Goal: Task Accomplishment & Management: Use online tool/utility

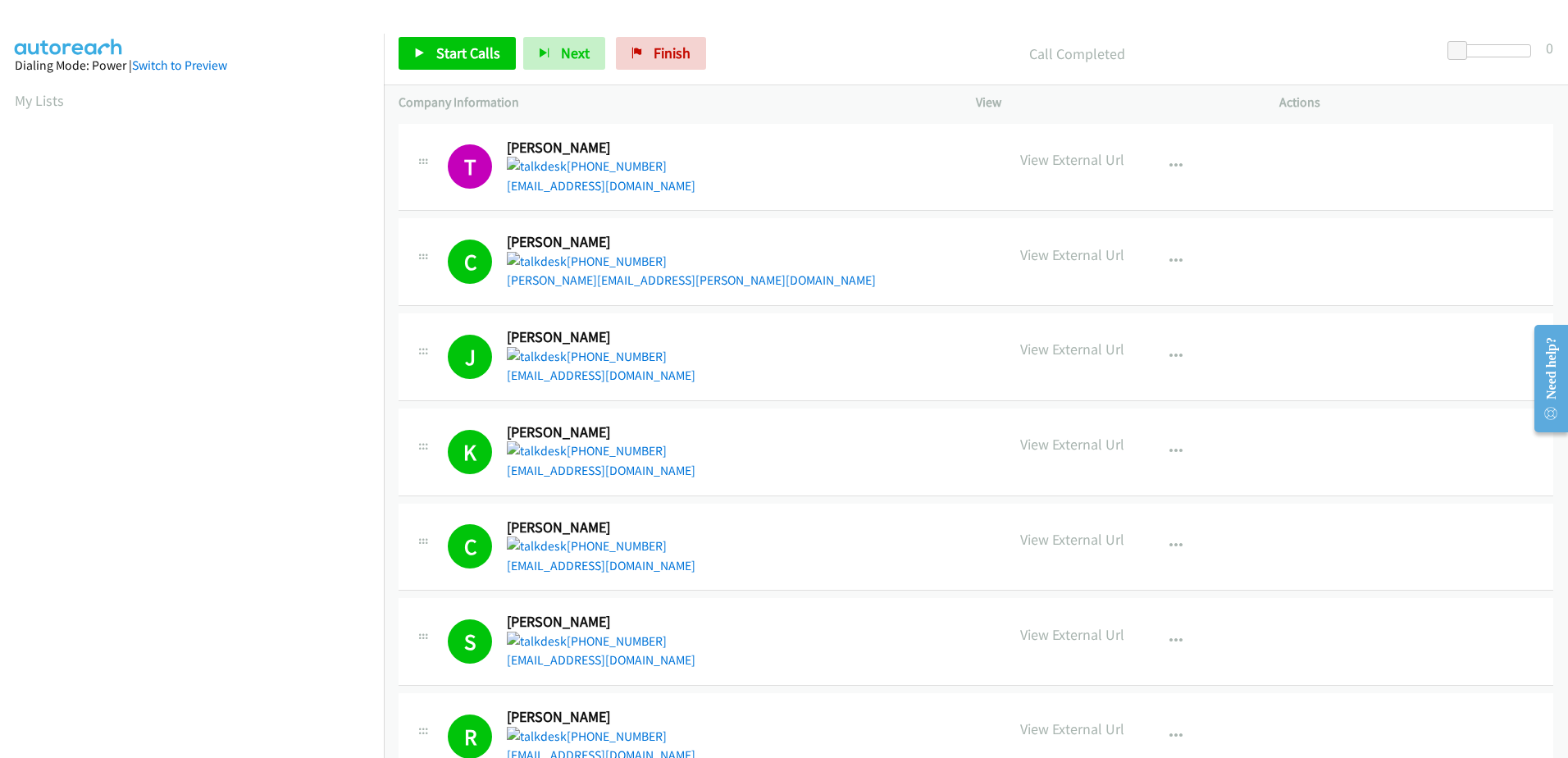
scroll to position [162, 0]
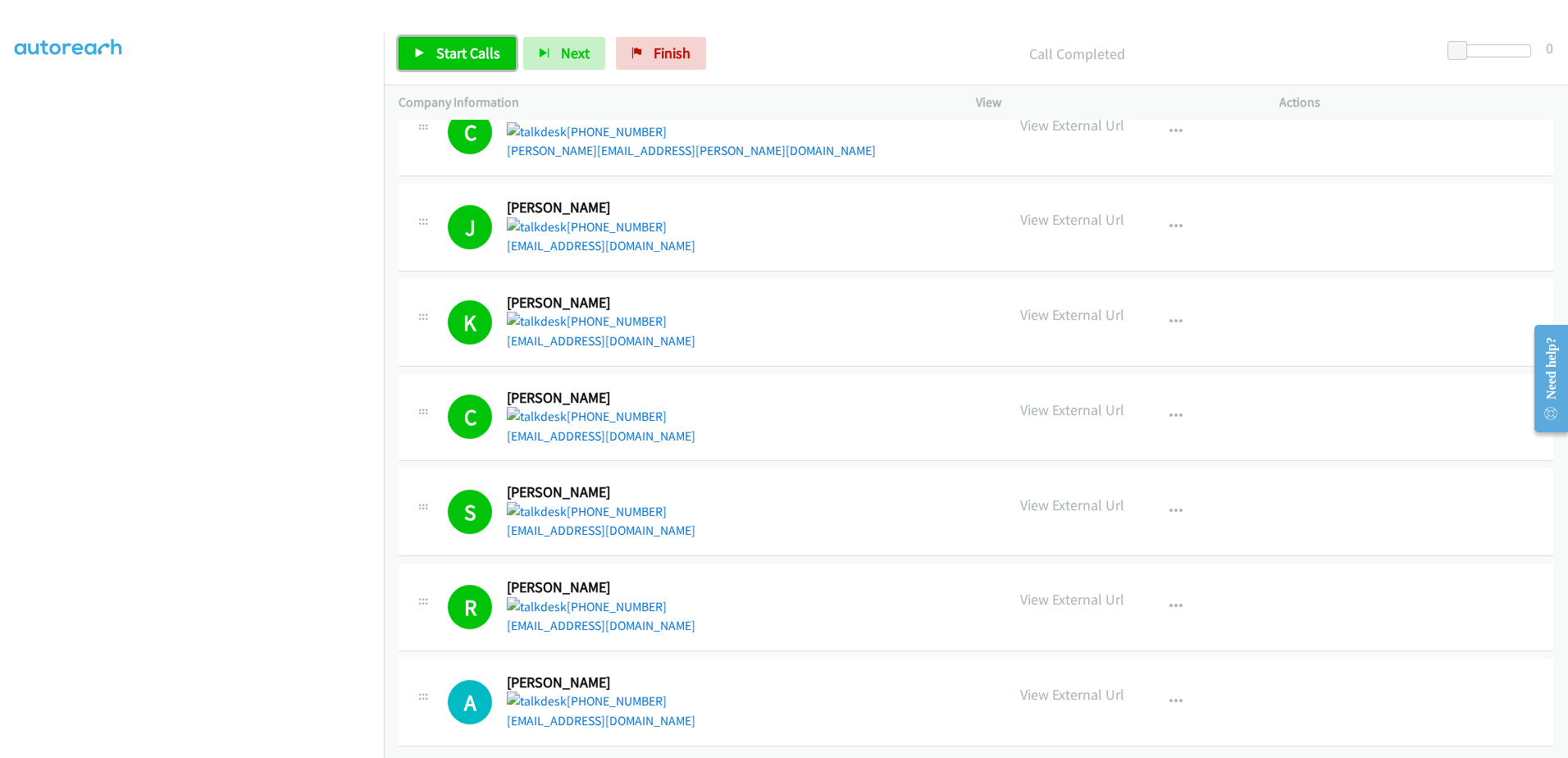
click at [480, 50] on span "Start Calls" at bounding box center [468, 53] width 64 height 19
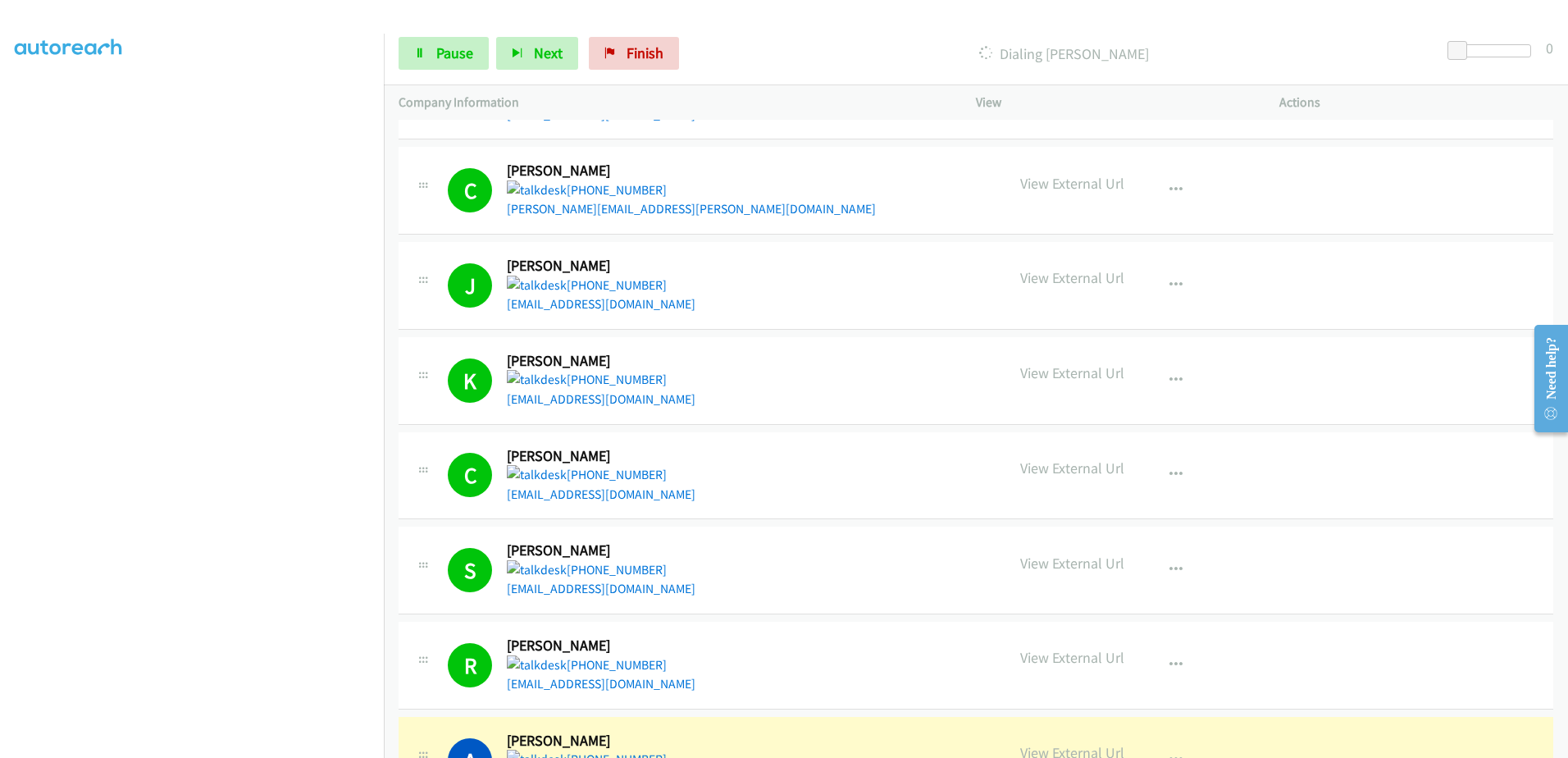
scroll to position [0, 0]
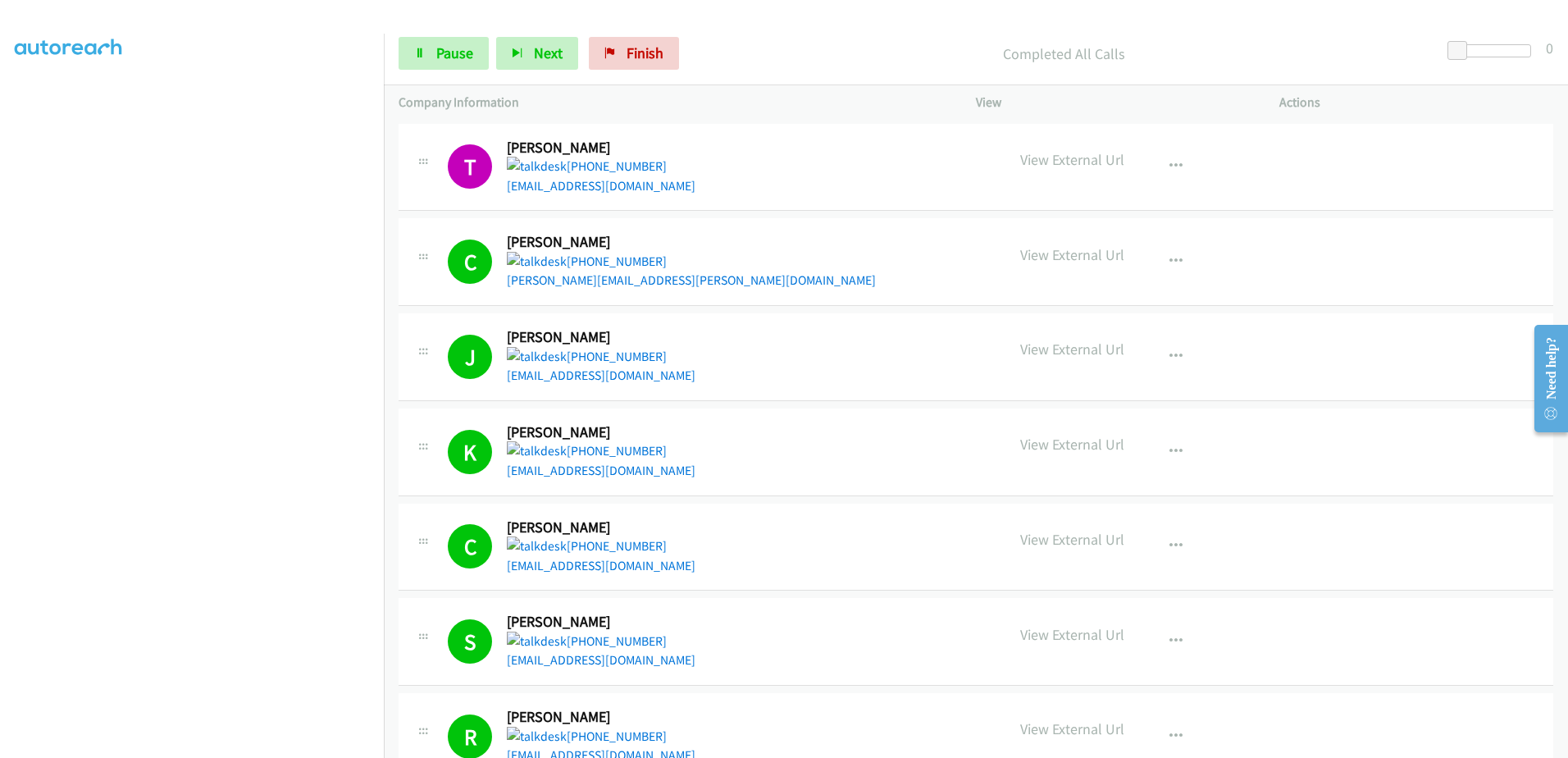
click at [689, 53] on div "Completed All Calls" at bounding box center [1064, 53] width 755 height 33
click at [648, 48] on span "Finish" at bounding box center [645, 53] width 37 height 19
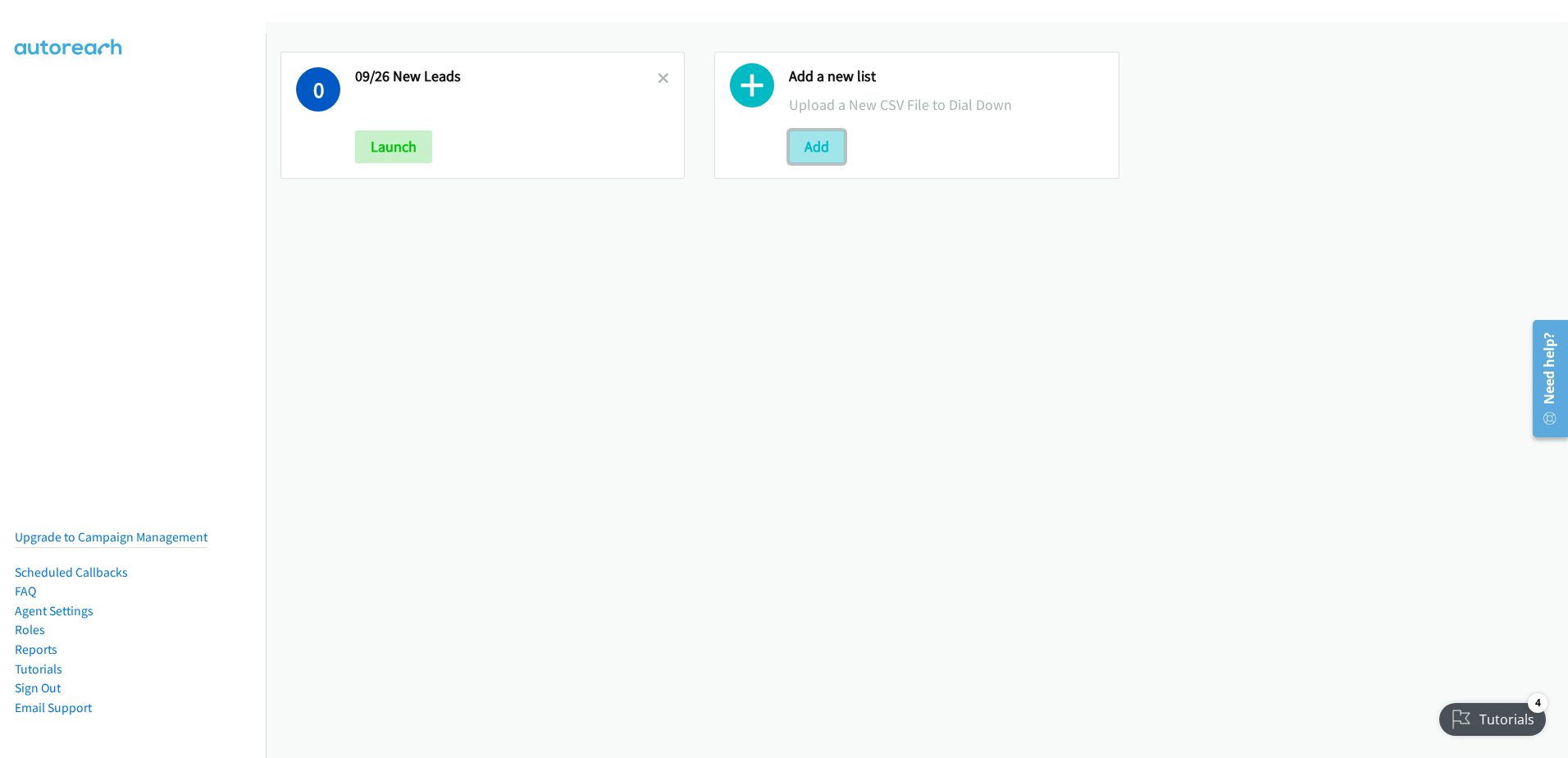
click at [817, 155] on button "Add" at bounding box center [817, 147] width 56 height 33
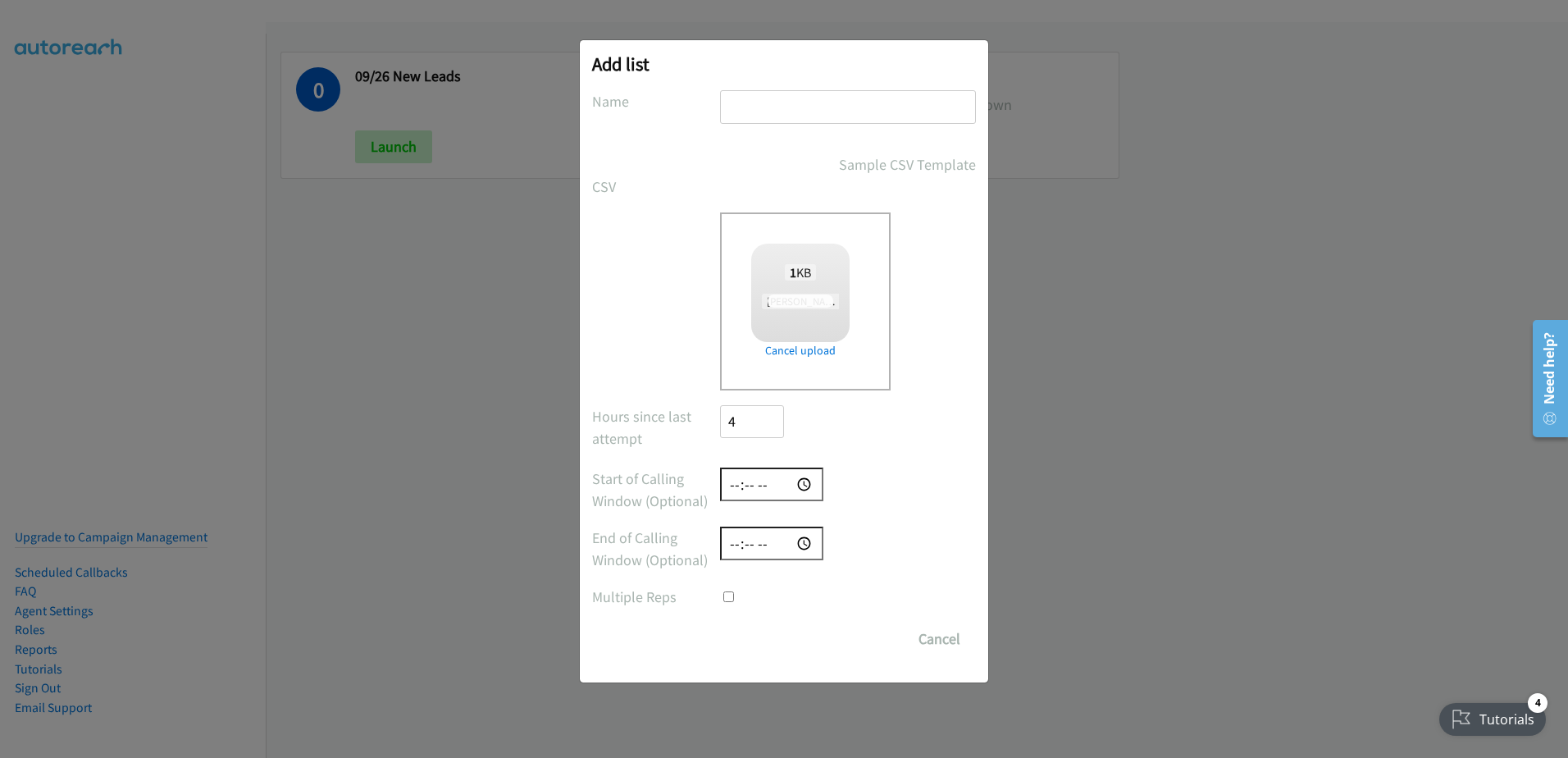
checkbox input "true"
click at [837, 85] on div "Add list No phone fields were returned for that Report or List View Please uplo…" at bounding box center [784, 361] width 409 height 642
click at [834, 115] on input "text" at bounding box center [847, 107] width 256 height 34
type input "09/26"
click at [720, 623] on input "Save List" at bounding box center [763, 639] width 86 height 33
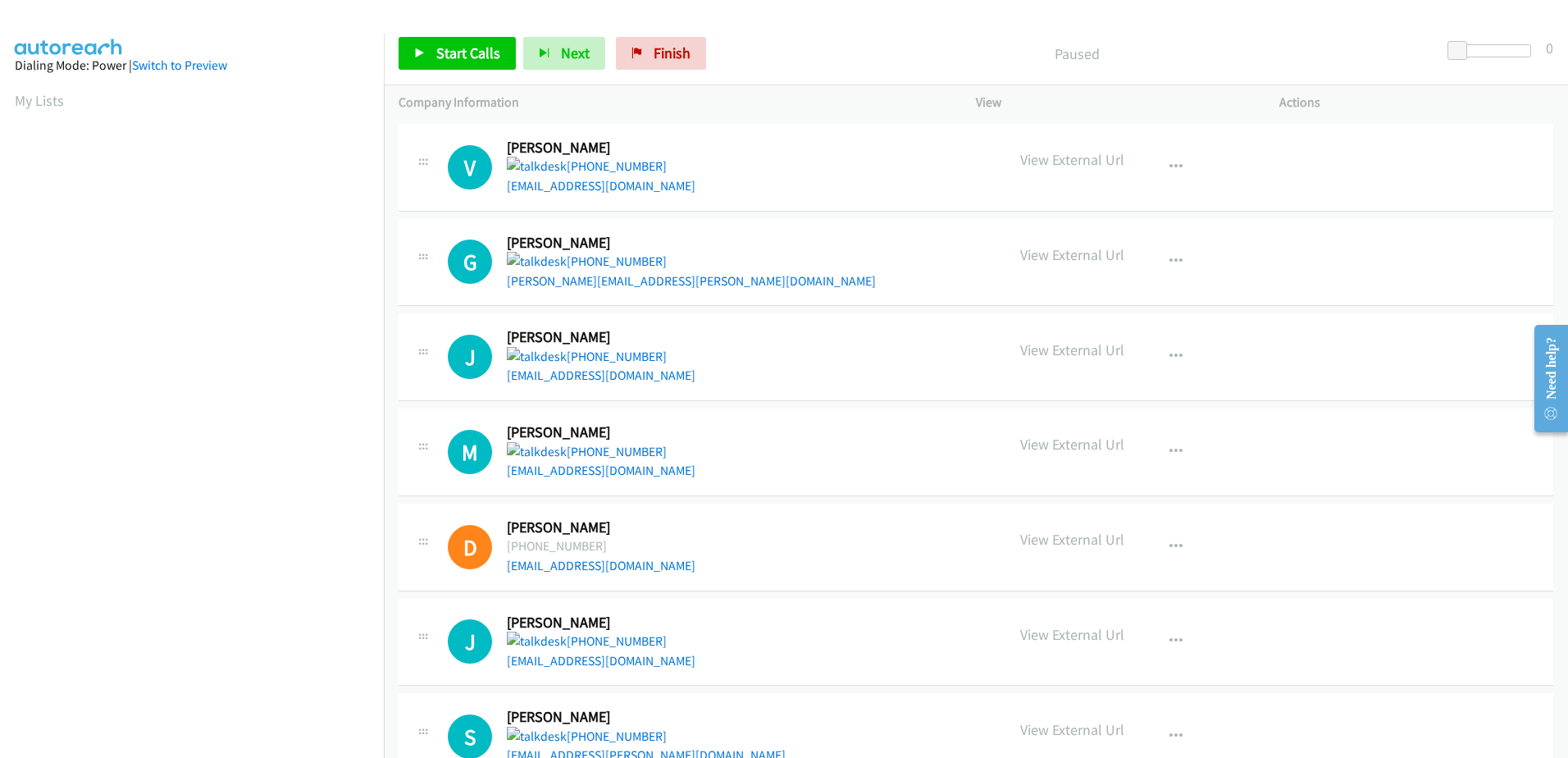
scroll to position [245, 0]
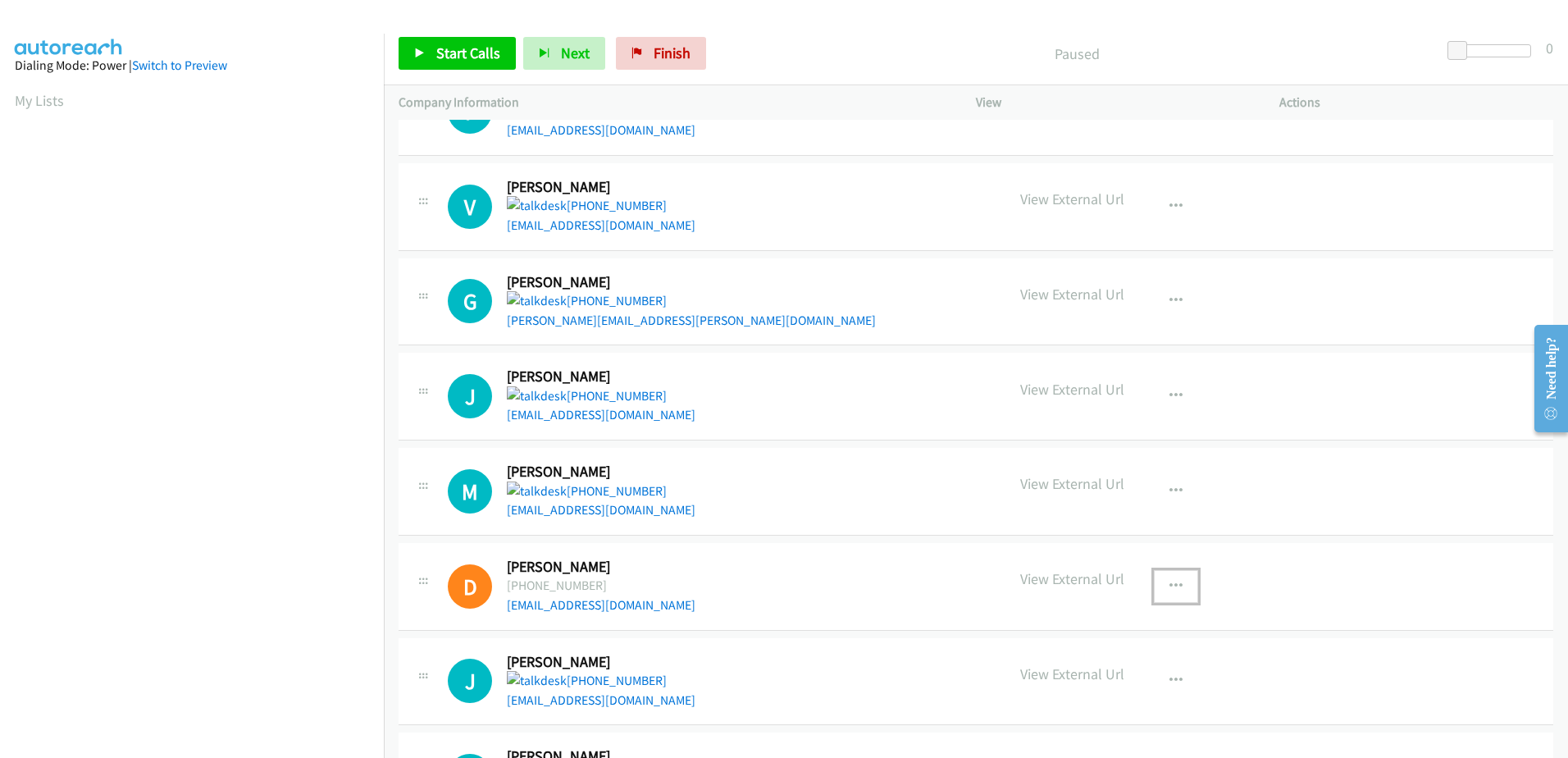
click at [1185, 589] on button "button" at bounding box center [1176, 587] width 45 height 33
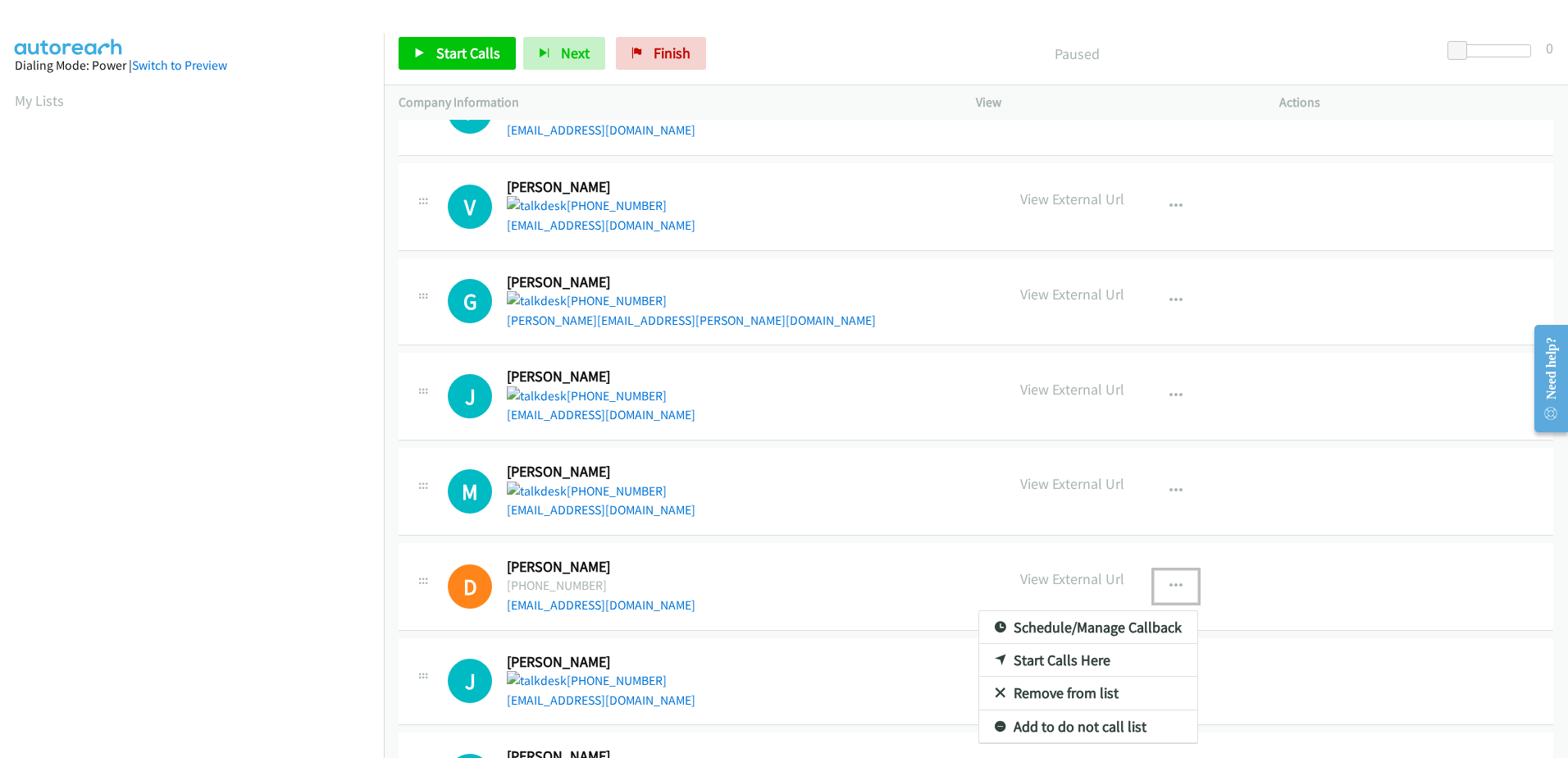
click at [1021, 692] on link "Remove from list" at bounding box center [1088, 693] width 218 height 33
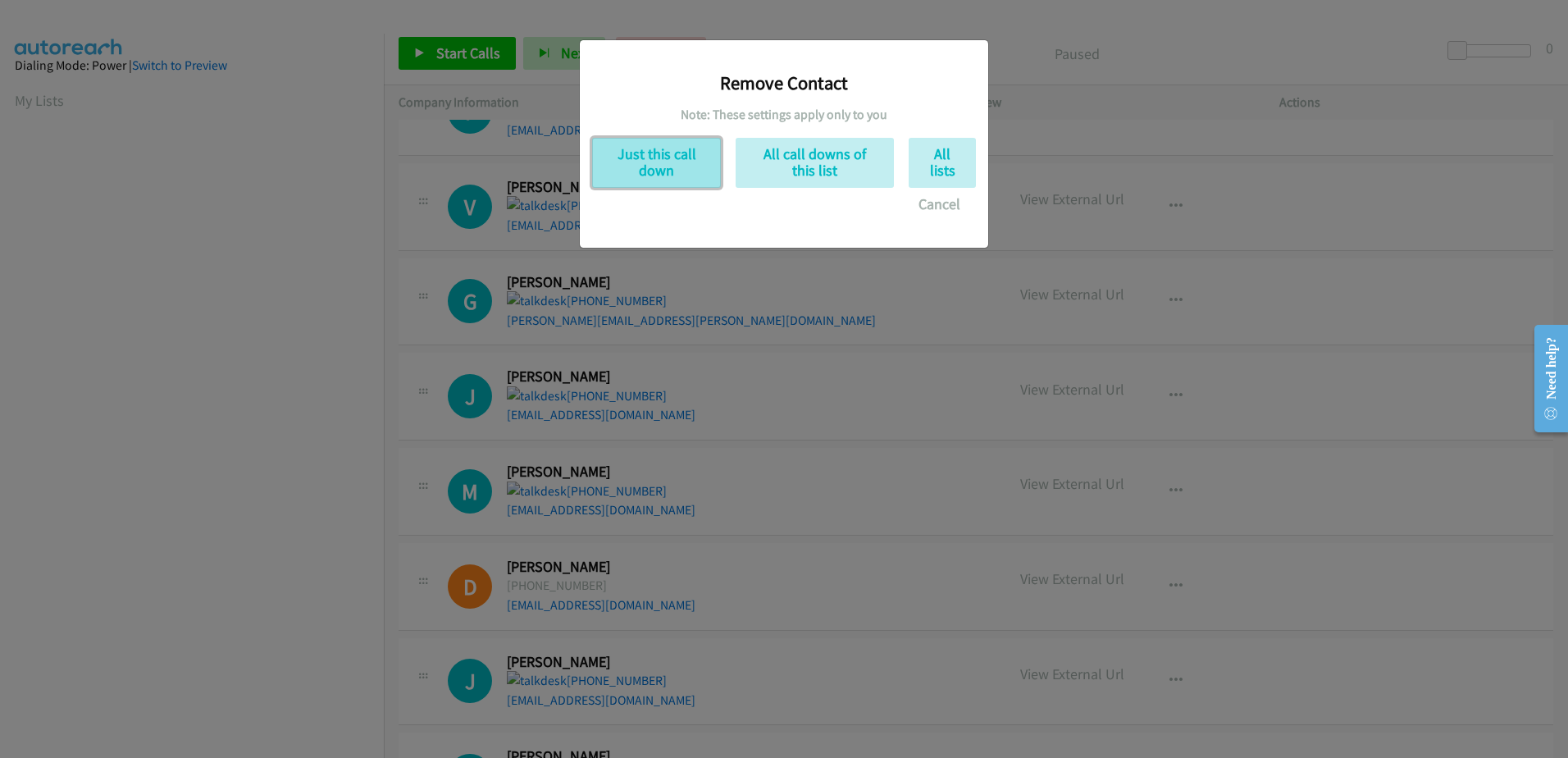
click at [637, 156] on button "Just this call down" at bounding box center [656, 162] width 128 height 50
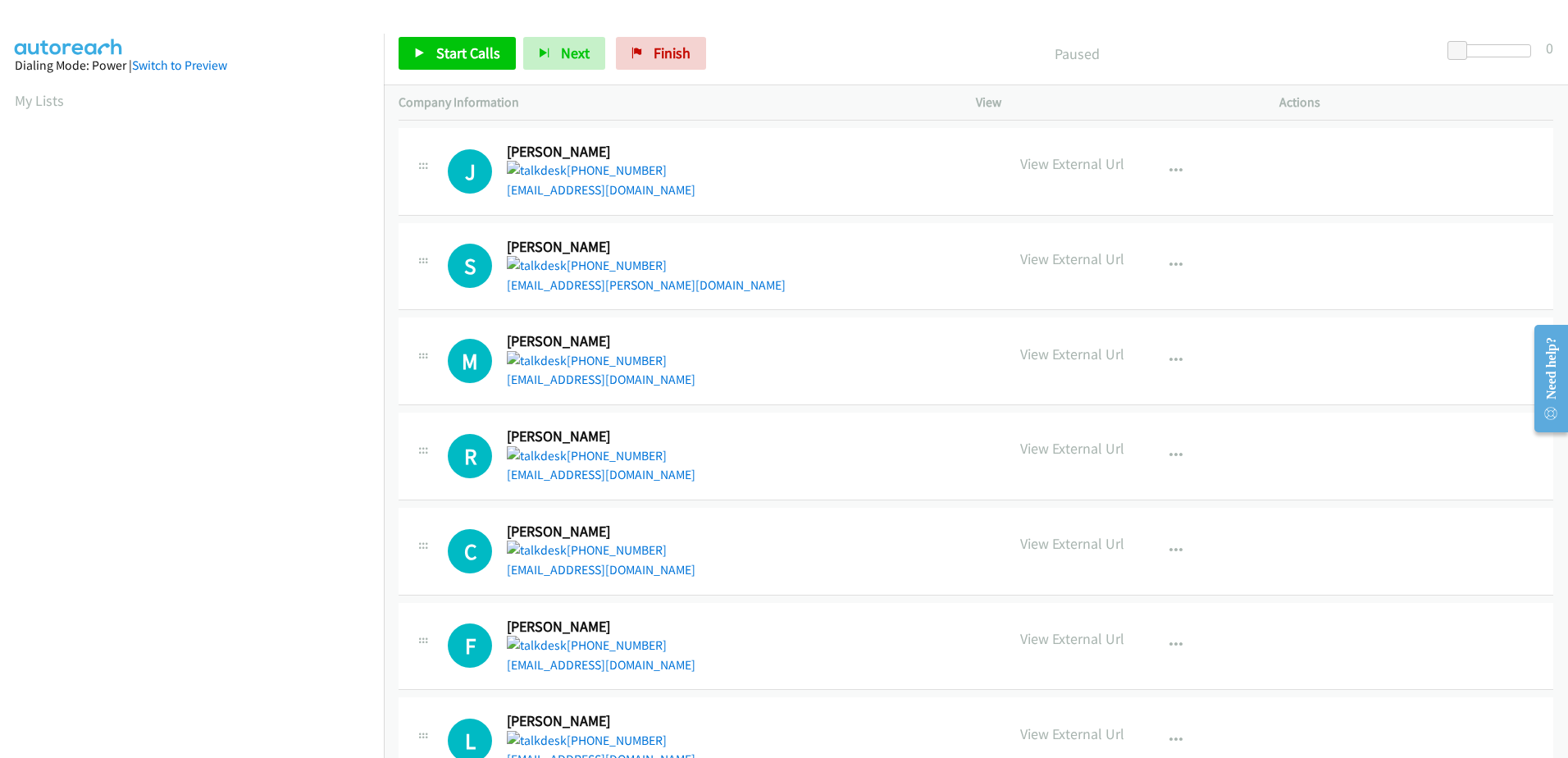
scroll to position [806, 0]
